Goal: Navigation & Orientation: Find specific page/section

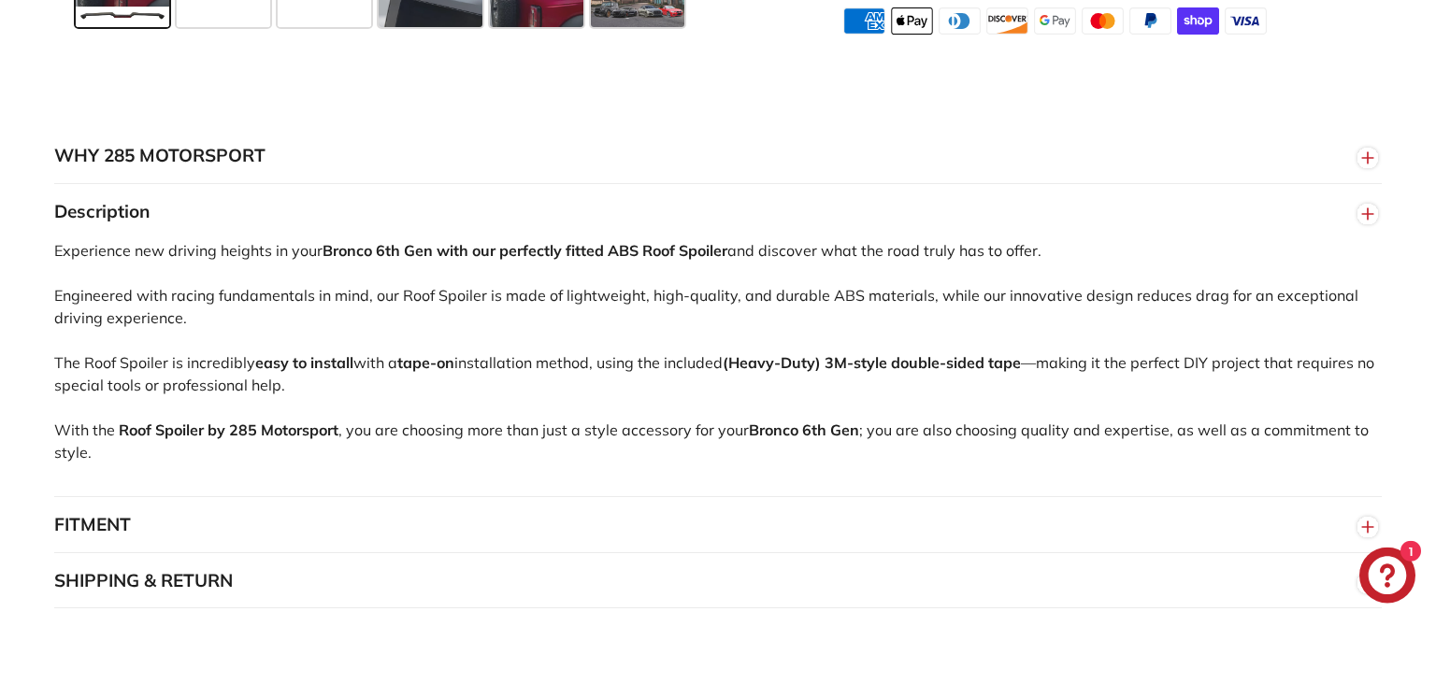
scroll to position [1085, 0]
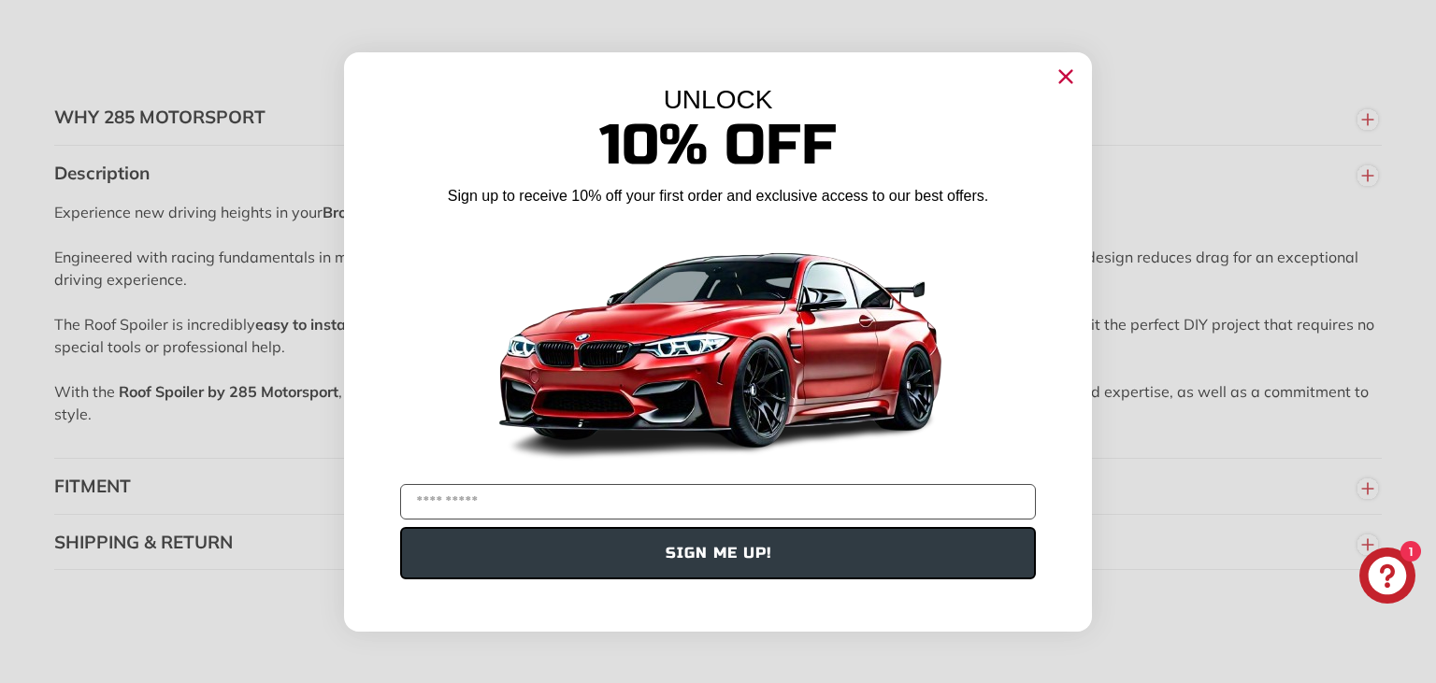
click at [1069, 78] on icon "Close dialog" at bounding box center [1066, 77] width 30 height 30
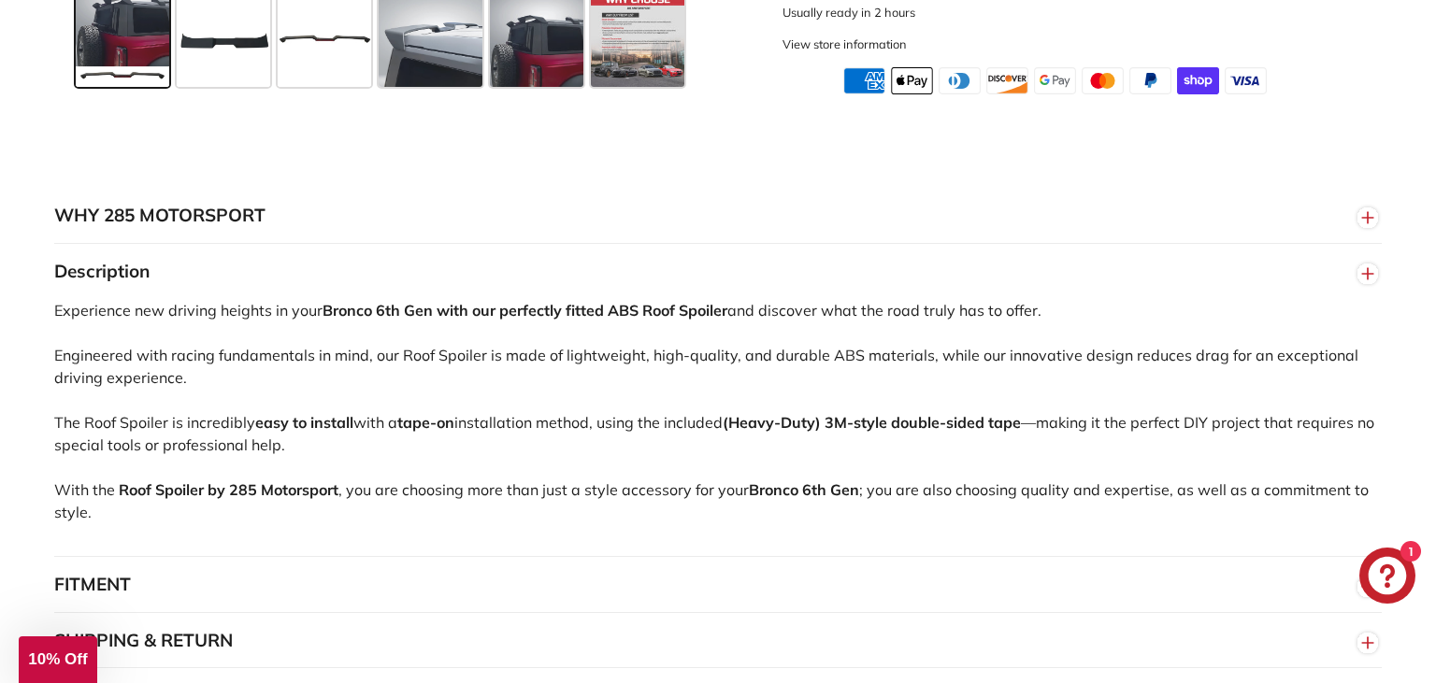
scroll to position [494, 0]
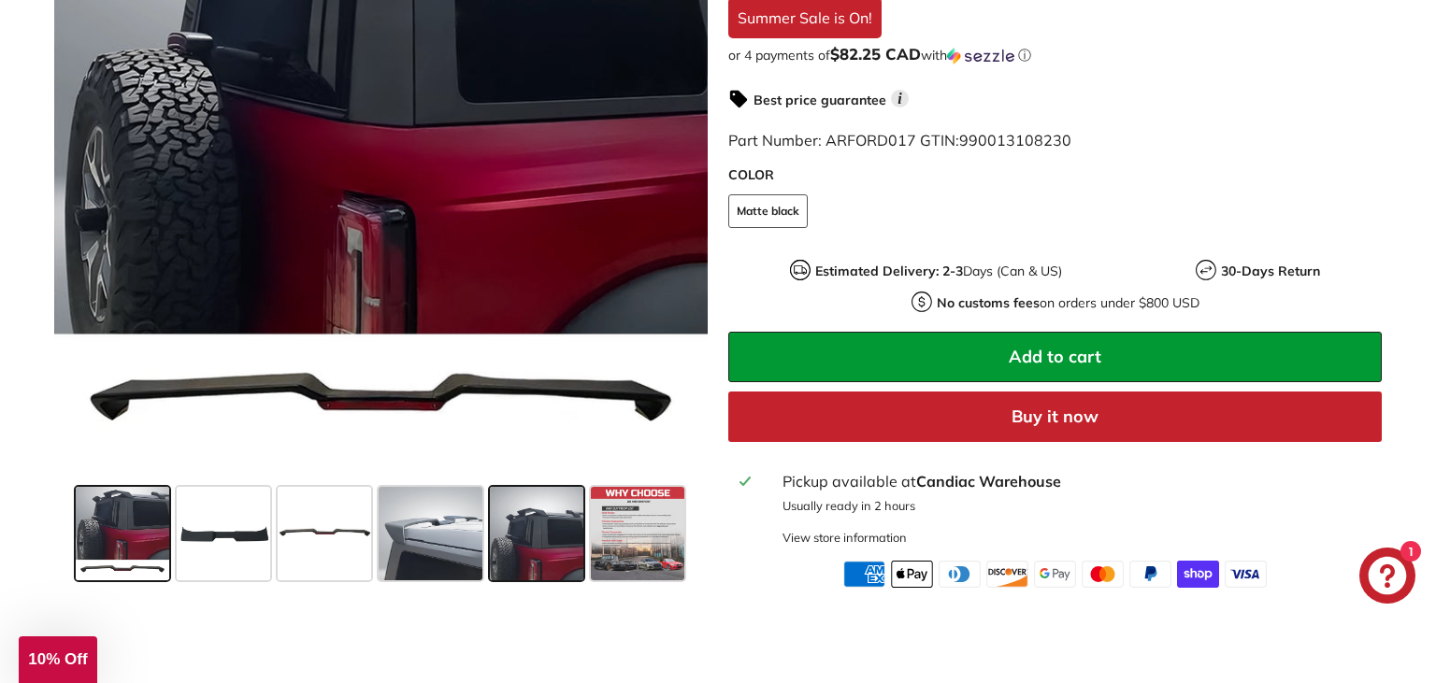
click at [537, 515] on span at bounding box center [536, 533] width 93 height 93
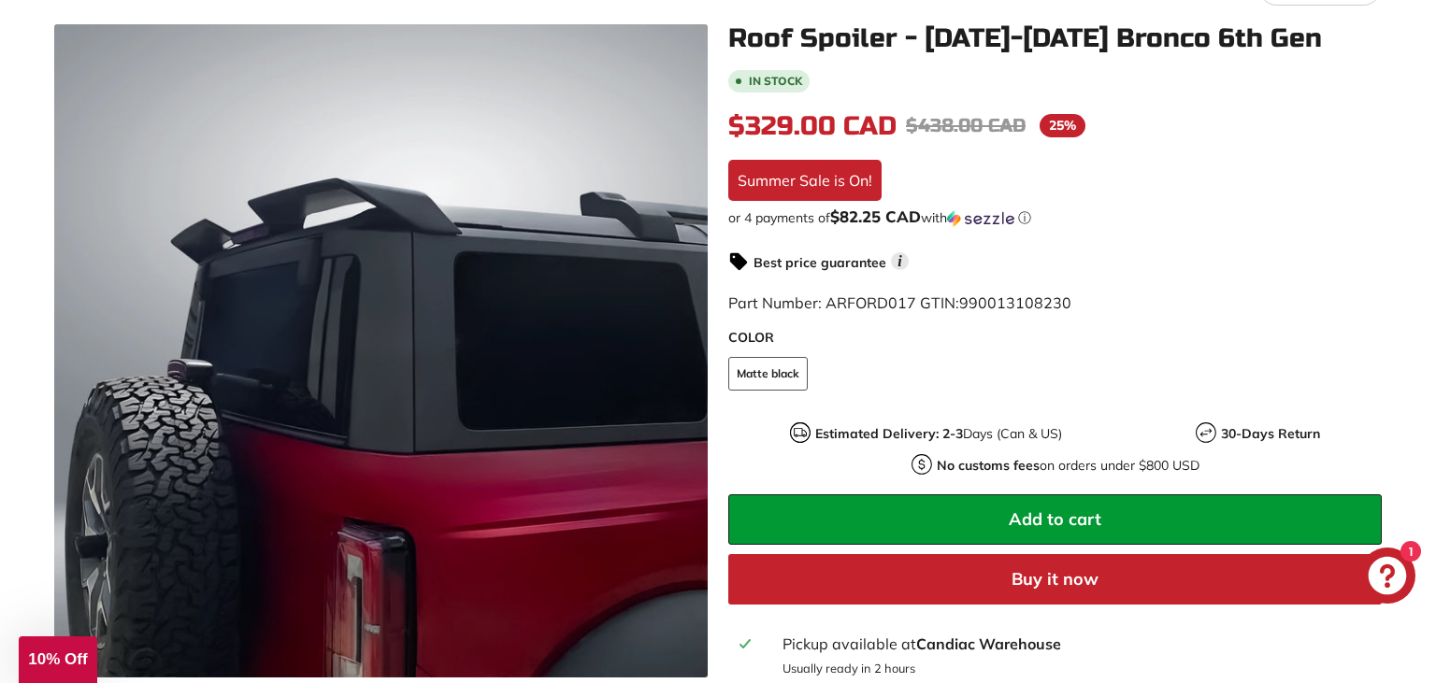
scroll to position [0, 0]
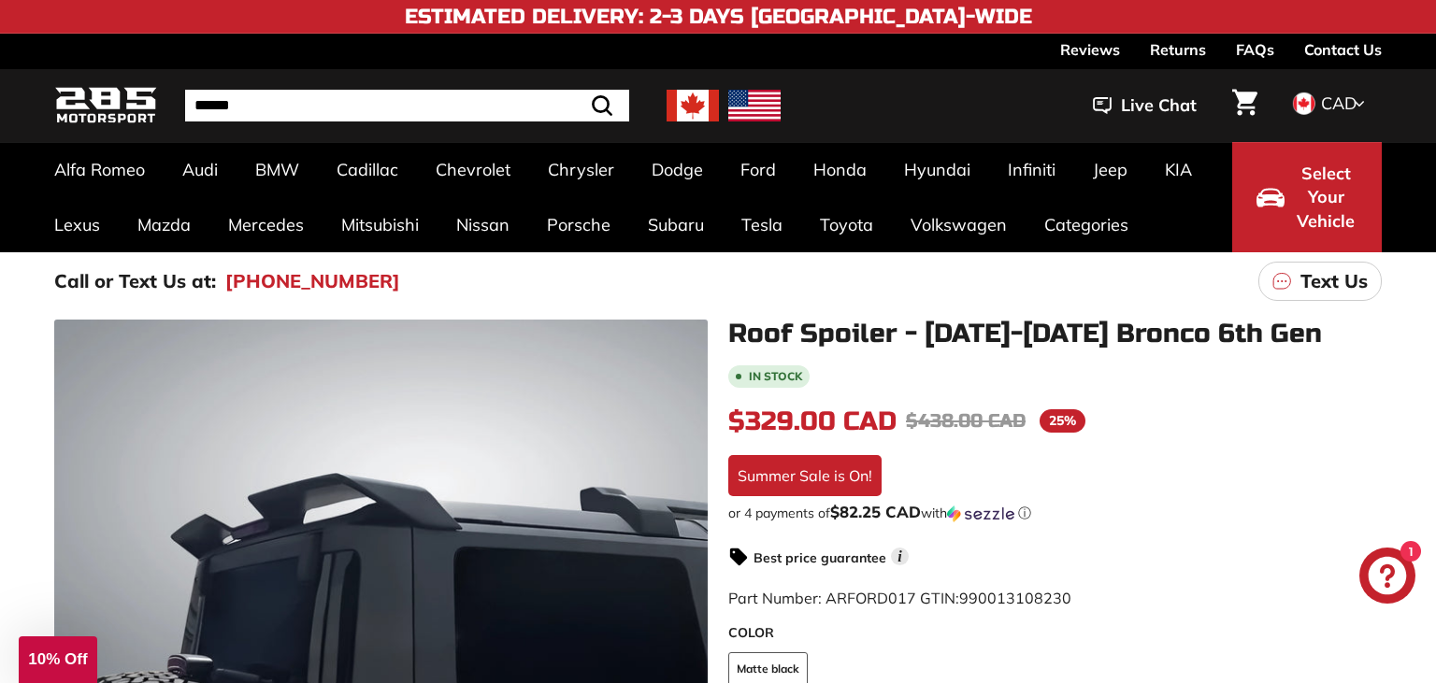
click at [444, 103] on input "Search" at bounding box center [407, 106] width 444 height 32
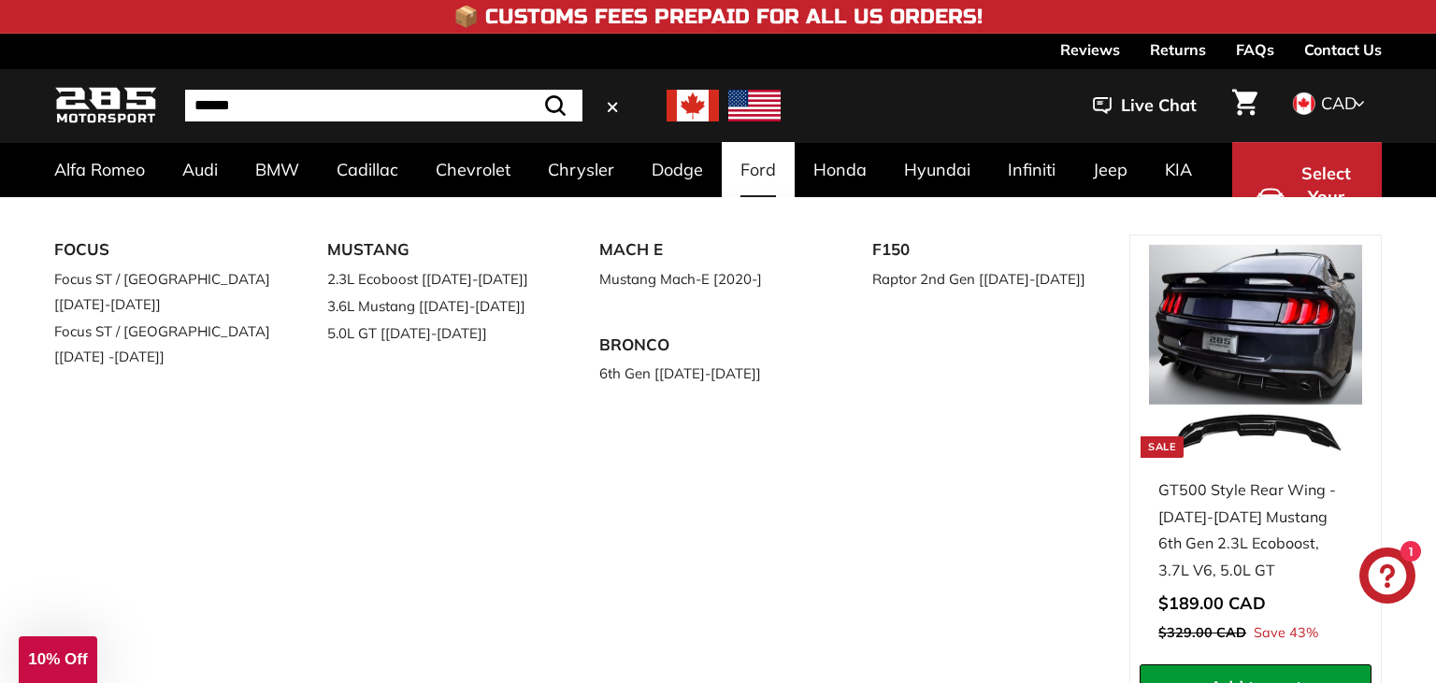
click at [766, 170] on link "Ford" at bounding box center [758, 169] width 73 height 55
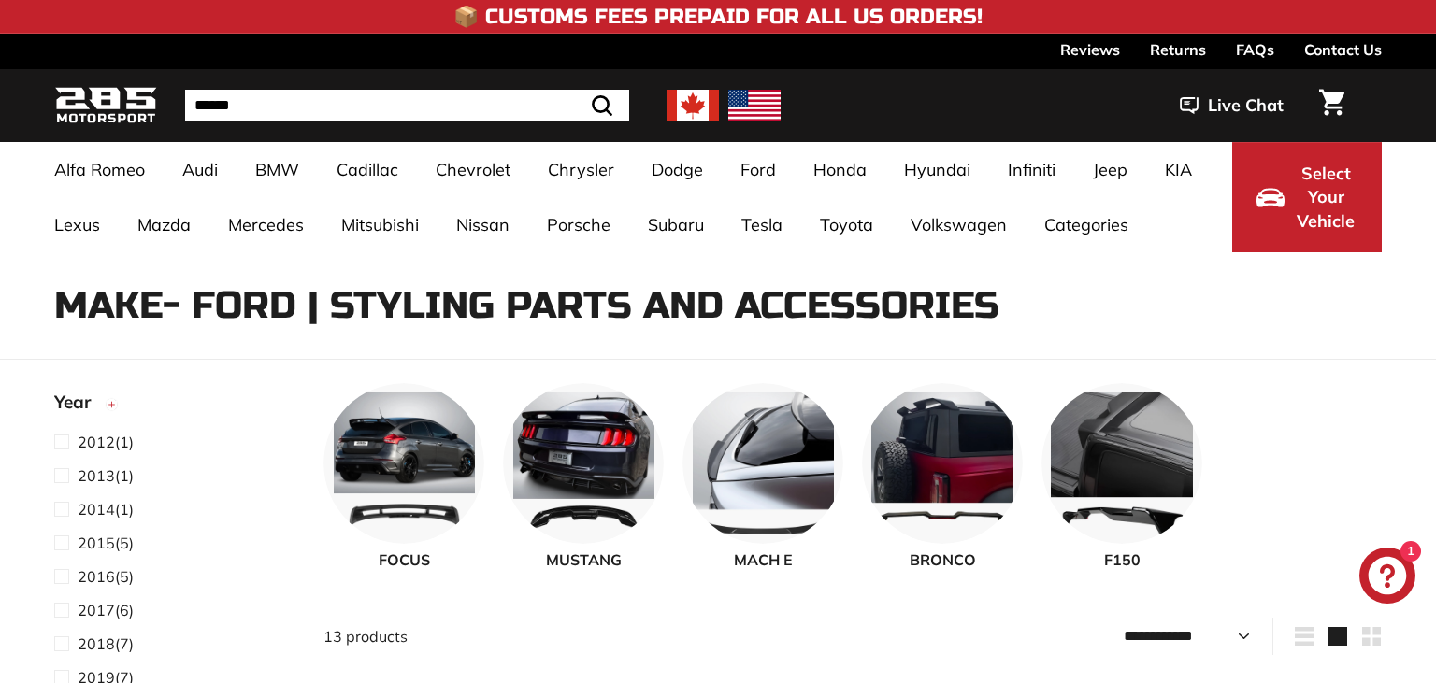
select select "**********"
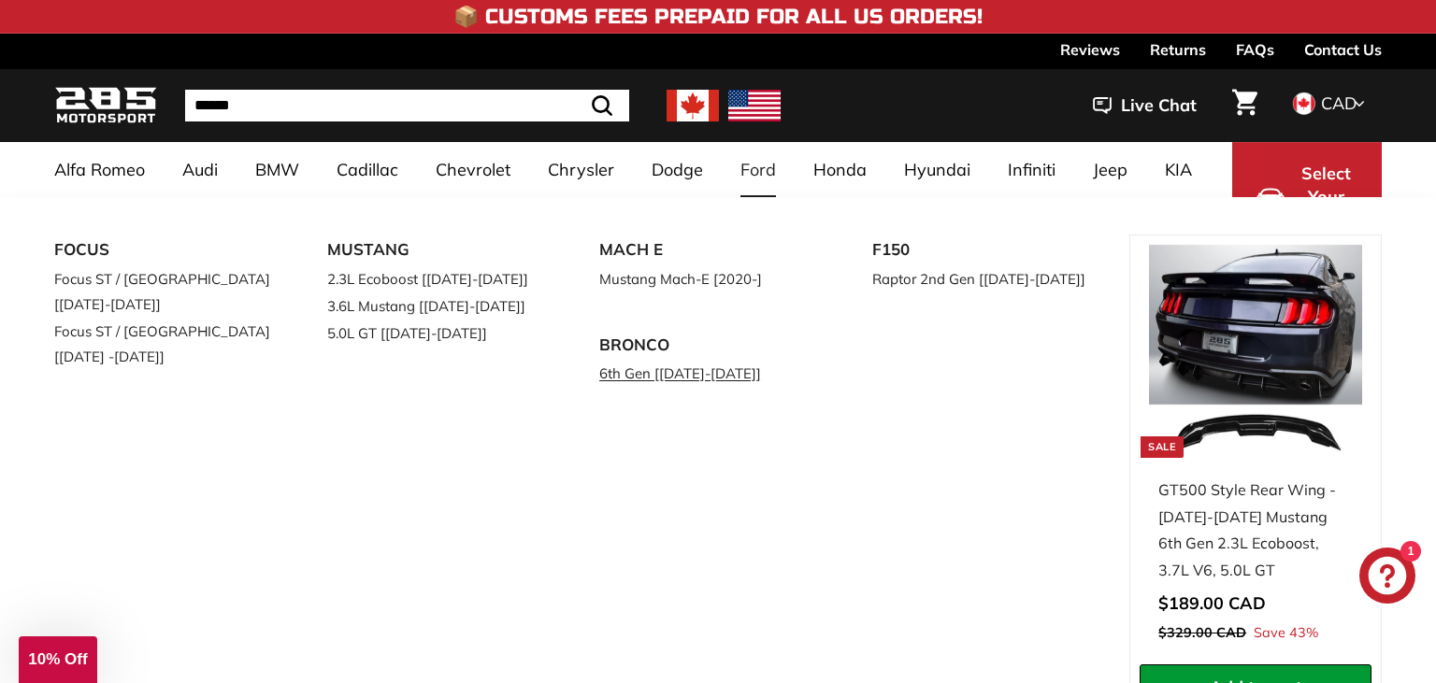
click at [626, 376] on link "6th Gen [[DATE]-[DATE]]" at bounding box center [709, 373] width 221 height 27
